Goal: Task Accomplishment & Management: Manage account settings

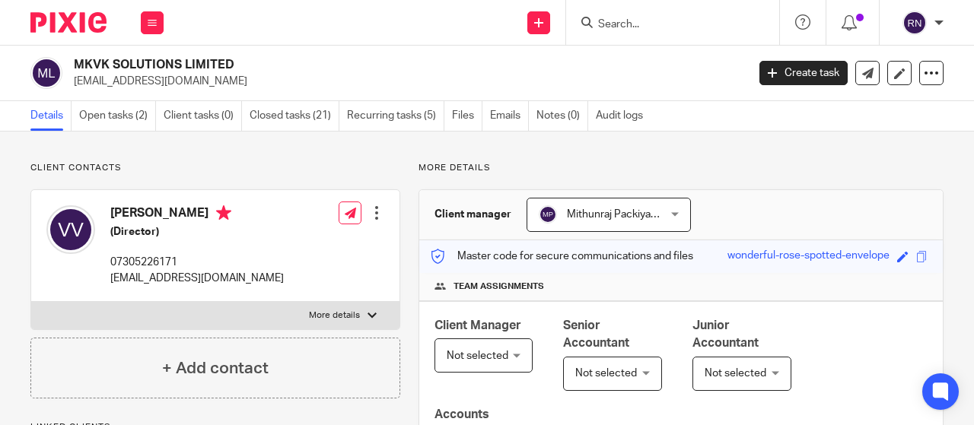
click at [614, 21] on input "Search" at bounding box center [665, 25] width 137 height 14
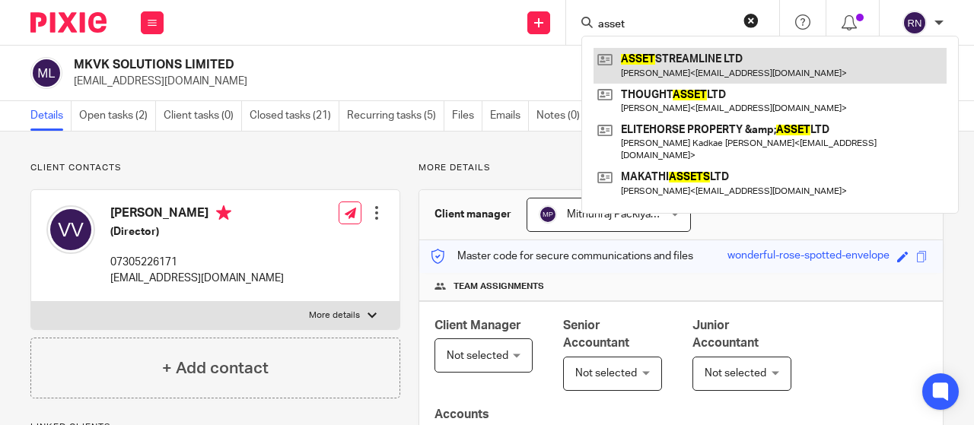
type input "asset"
click at [677, 60] on link at bounding box center [770, 65] width 353 height 35
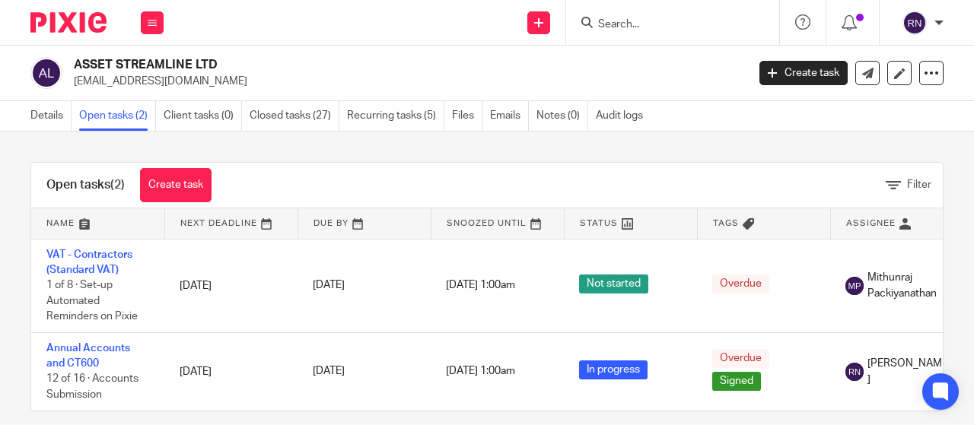
scroll to position [27, 0]
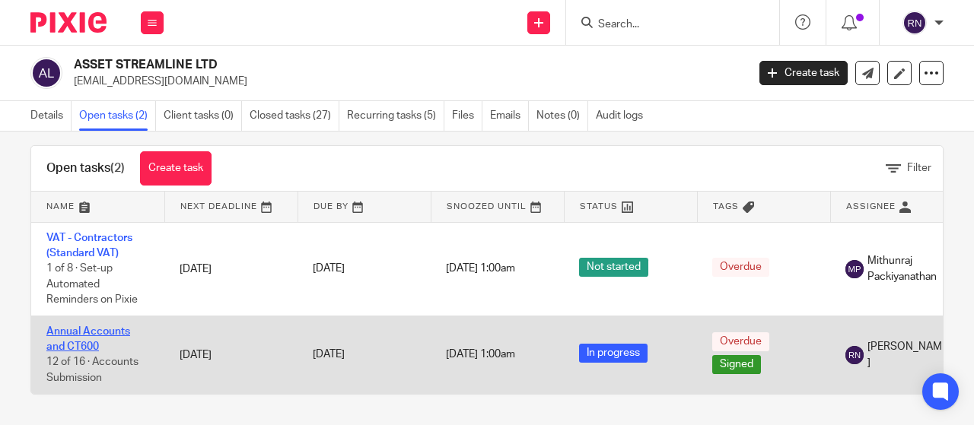
click at [118, 326] on link "Annual Accounts and CT600" at bounding box center [88, 339] width 84 height 26
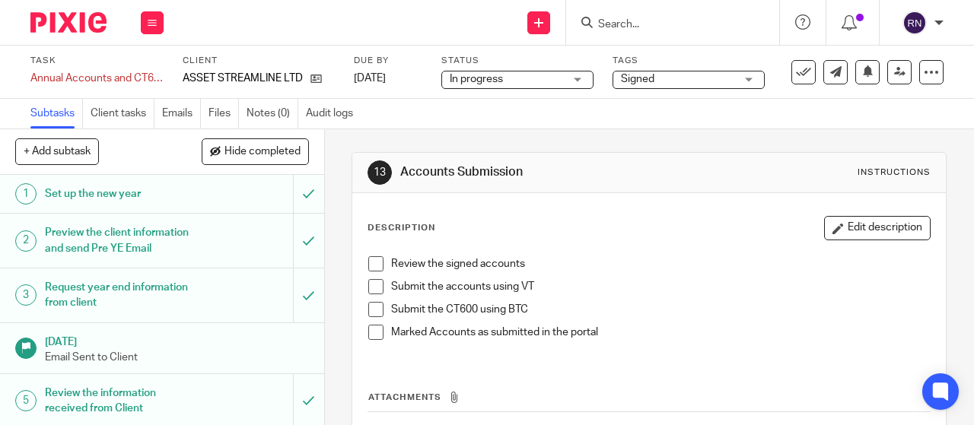
scroll to position [518, 0]
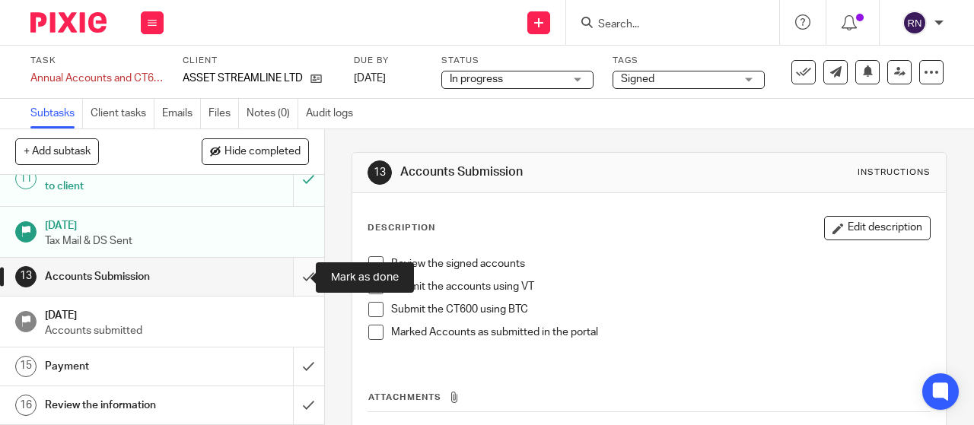
click at [296, 282] on input "submit" at bounding box center [162, 277] width 324 height 38
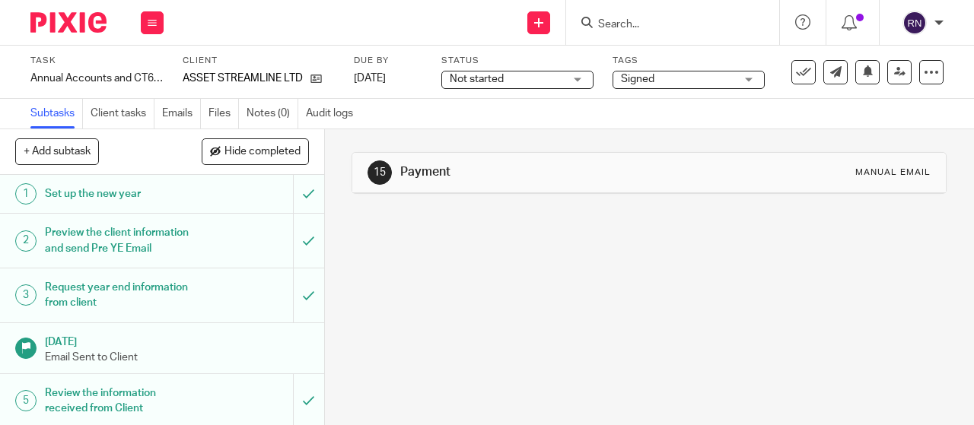
click at [677, 83] on span "Signed" at bounding box center [678, 80] width 114 height 16
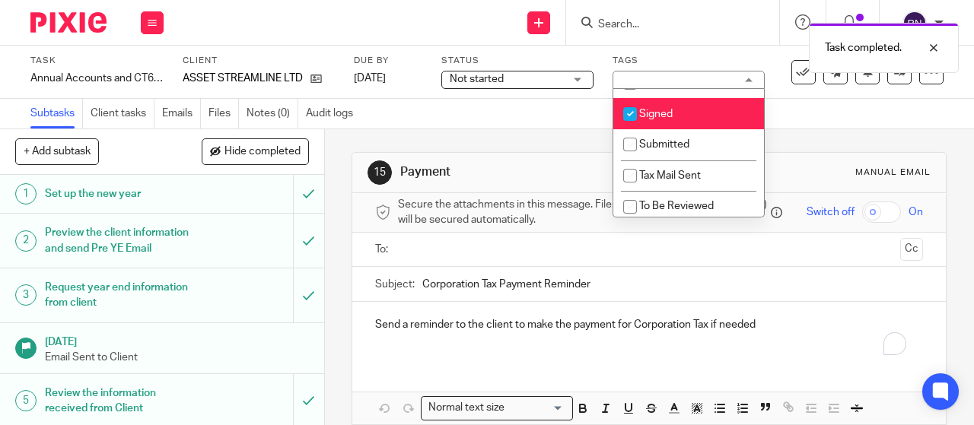
scroll to position [53, 0]
click at [658, 123] on li "Signed" at bounding box center [688, 113] width 151 height 31
checkbox input "false"
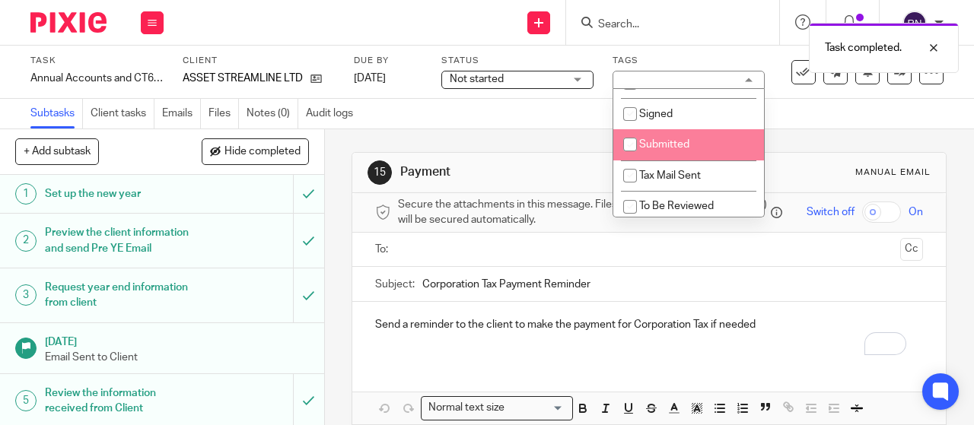
click at [664, 142] on span "Submitted" at bounding box center [664, 144] width 50 height 11
checkbox input "true"
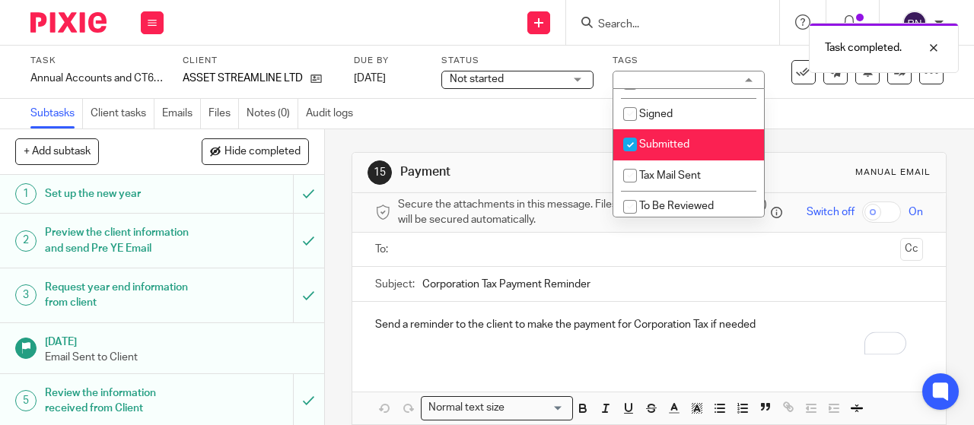
scroll to position [518, 0]
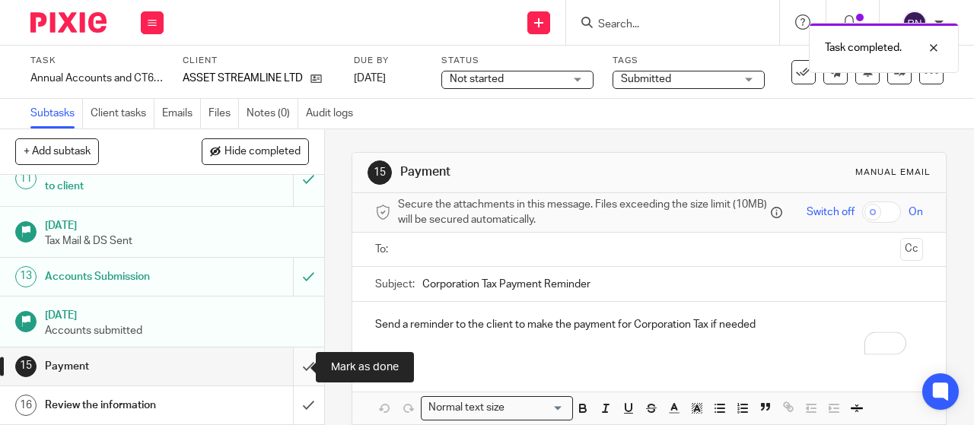
click at [308, 377] on input "submit" at bounding box center [162, 367] width 324 height 38
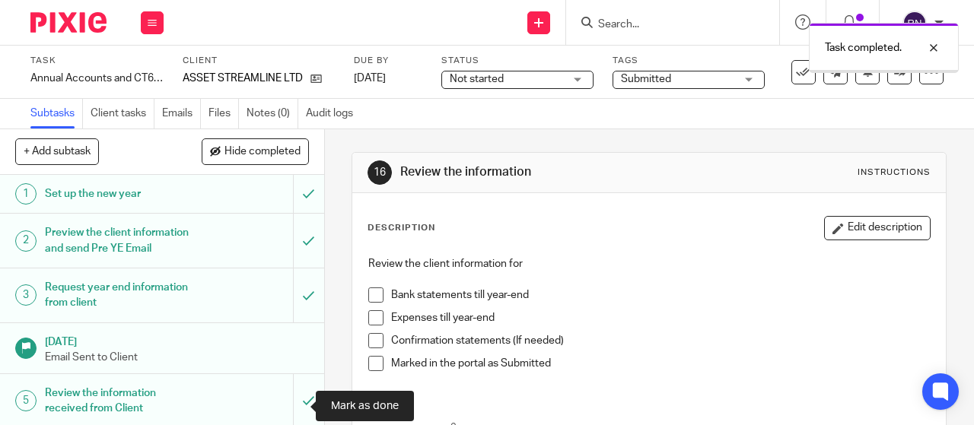
scroll to position [518, 0]
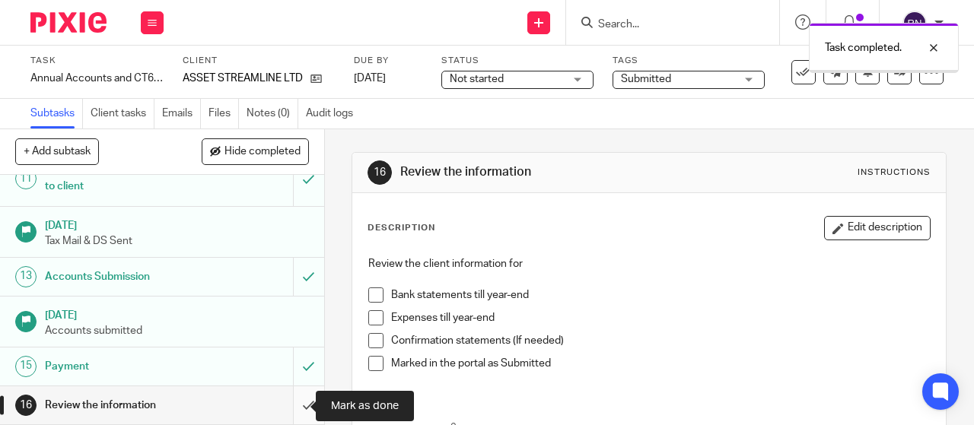
click at [297, 411] on input "submit" at bounding box center [162, 406] width 324 height 38
